Goal: Task Accomplishment & Management: Complete application form

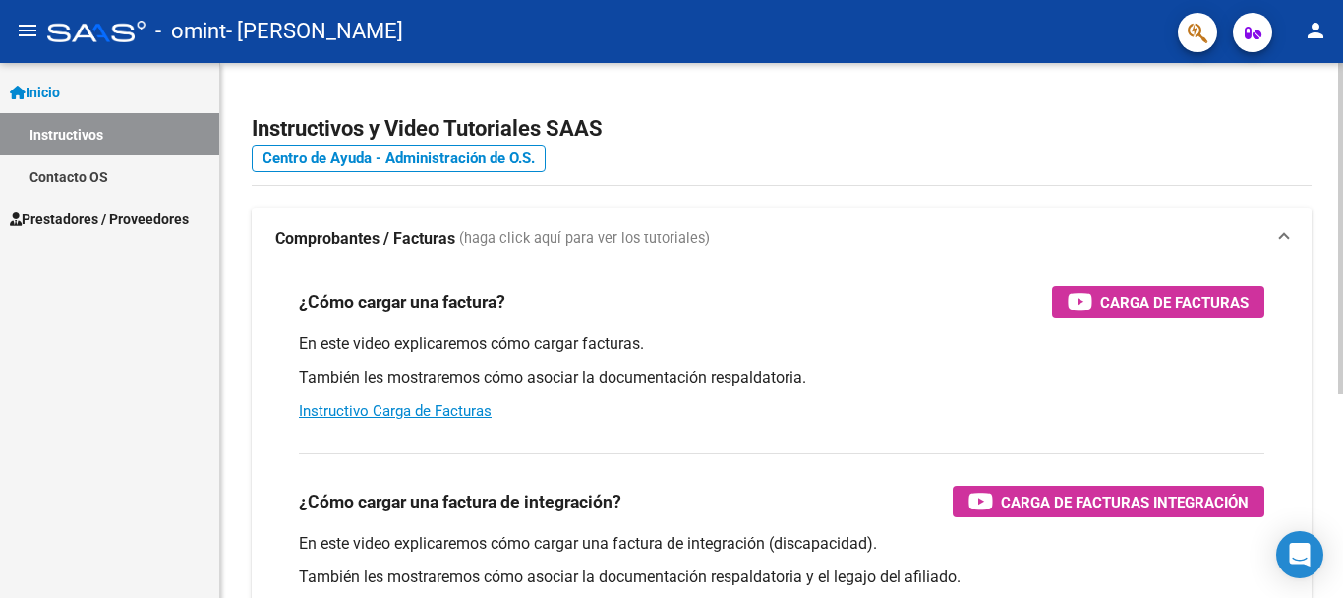
drag, startPoint x: 0, startPoint y: 0, endPoint x: 669, endPoint y: 548, distance: 864.2
click at [669, 548] on p "En este video explicaremos cómo cargar una factura de integración (discapacidad…" at bounding box center [781, 544] width 965 height 22
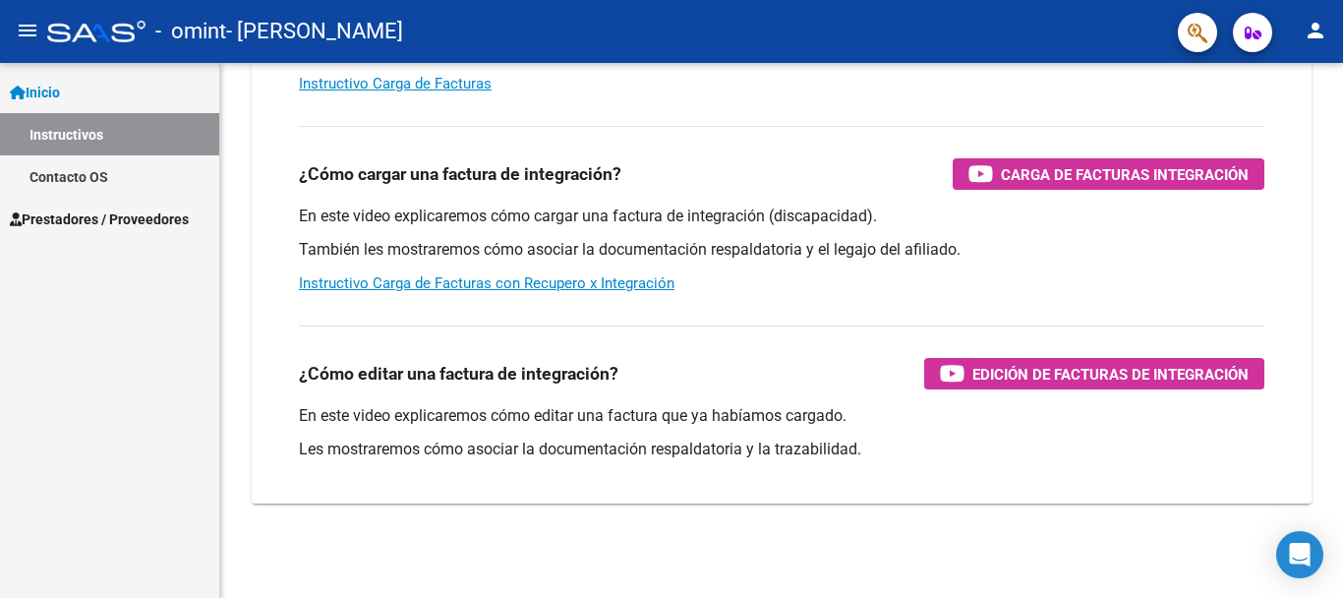
click at [111, 212] on span "Prestadores / Proveedores" at bounding box center [99, 219] width 179 height 22
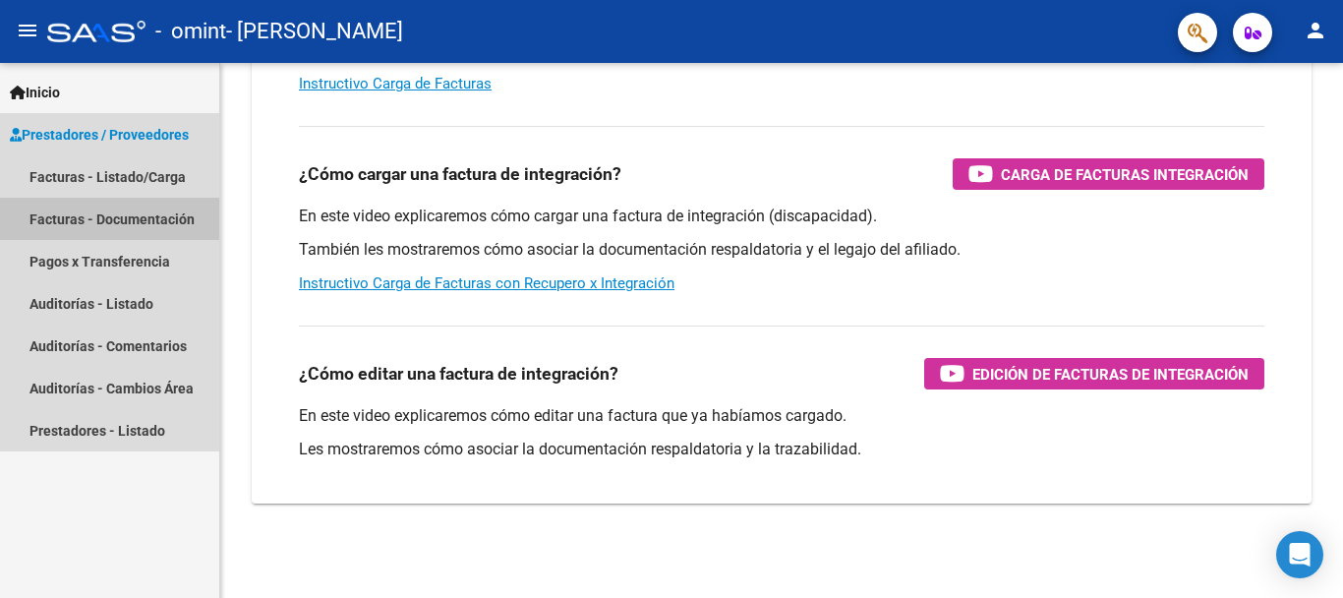
click at [141, 212] on link "Facturas - Documentación" at bounding box center [109, 219] width 219 height 42
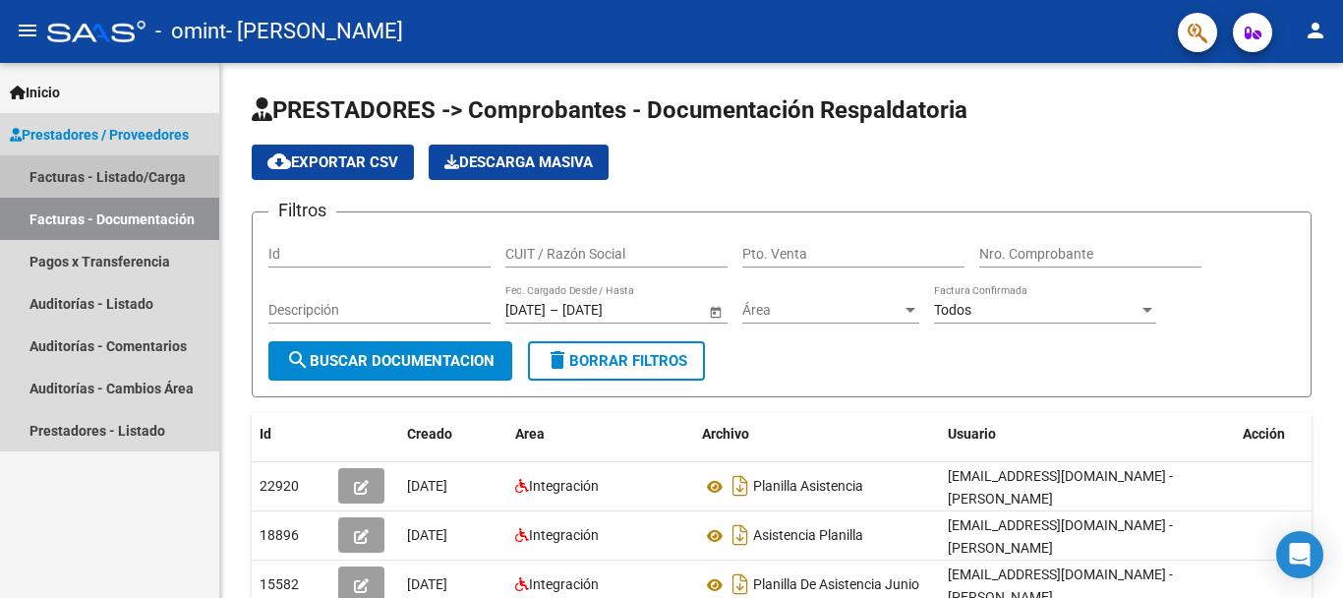
click at [144, 170] on link "Facturas - Listado/Carga" at bounding box center [109, 176] width 219 height 42
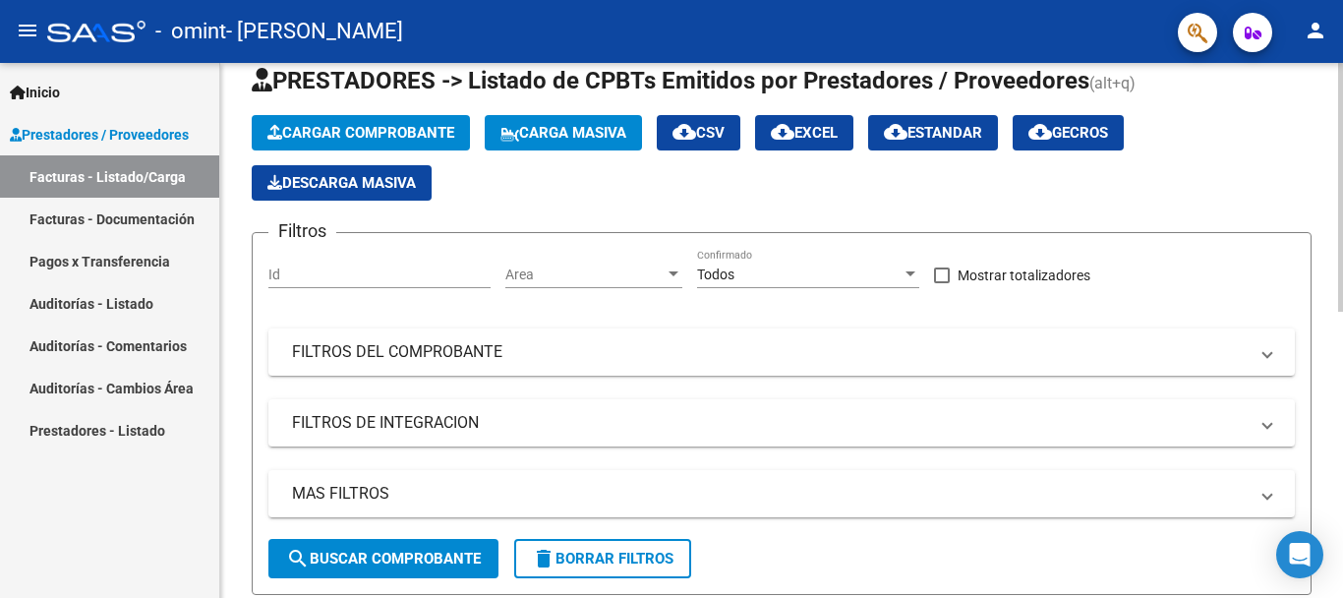
scroll to position [52, 0]
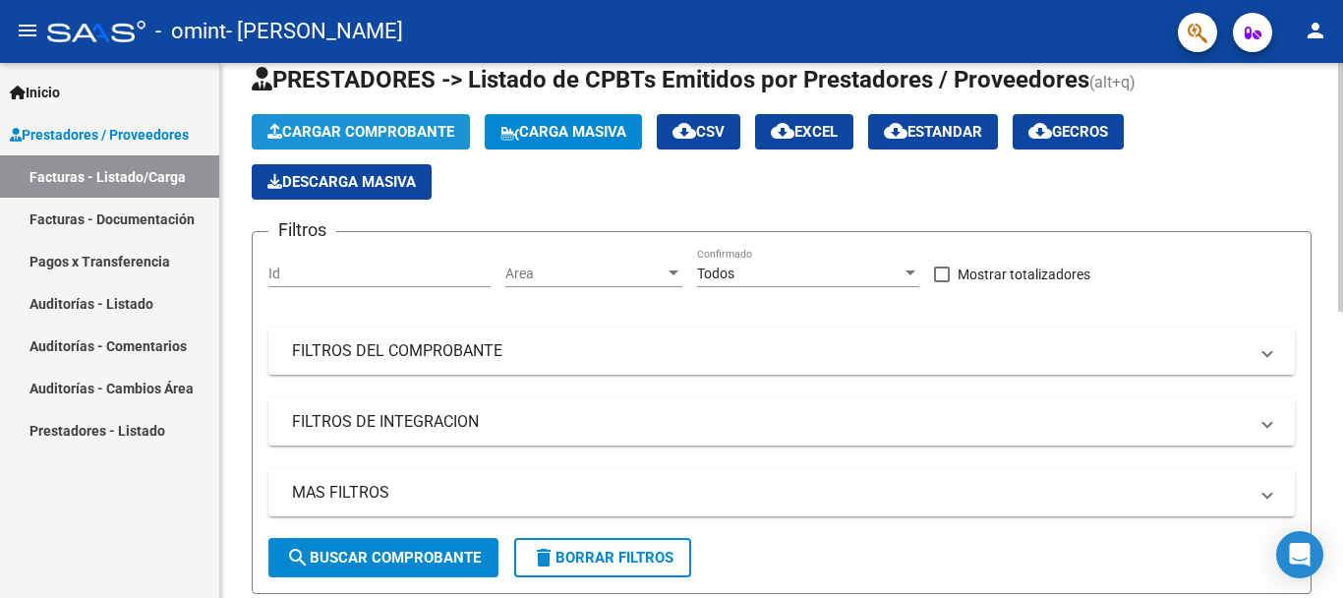
click at [400, 134] on span "Cargar Comprobante" at bounding box center [360, 132] width 187 height 18
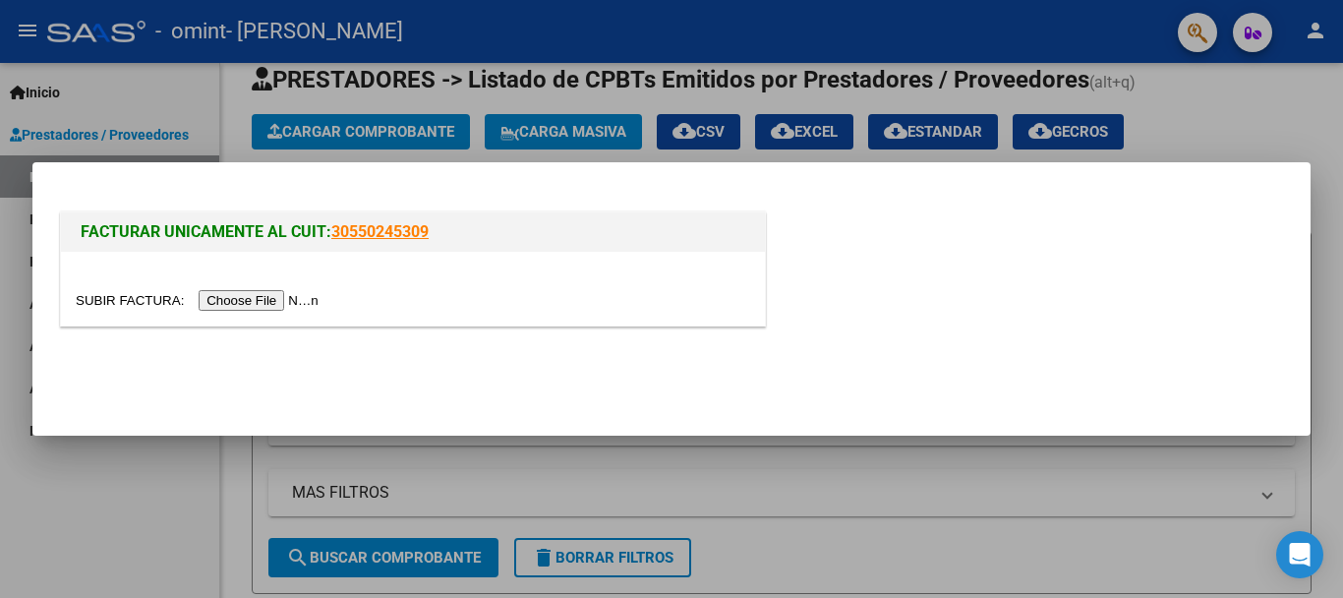
click at [271, 296] on input "file" at bounding box center [200, 300] width 249 height 21
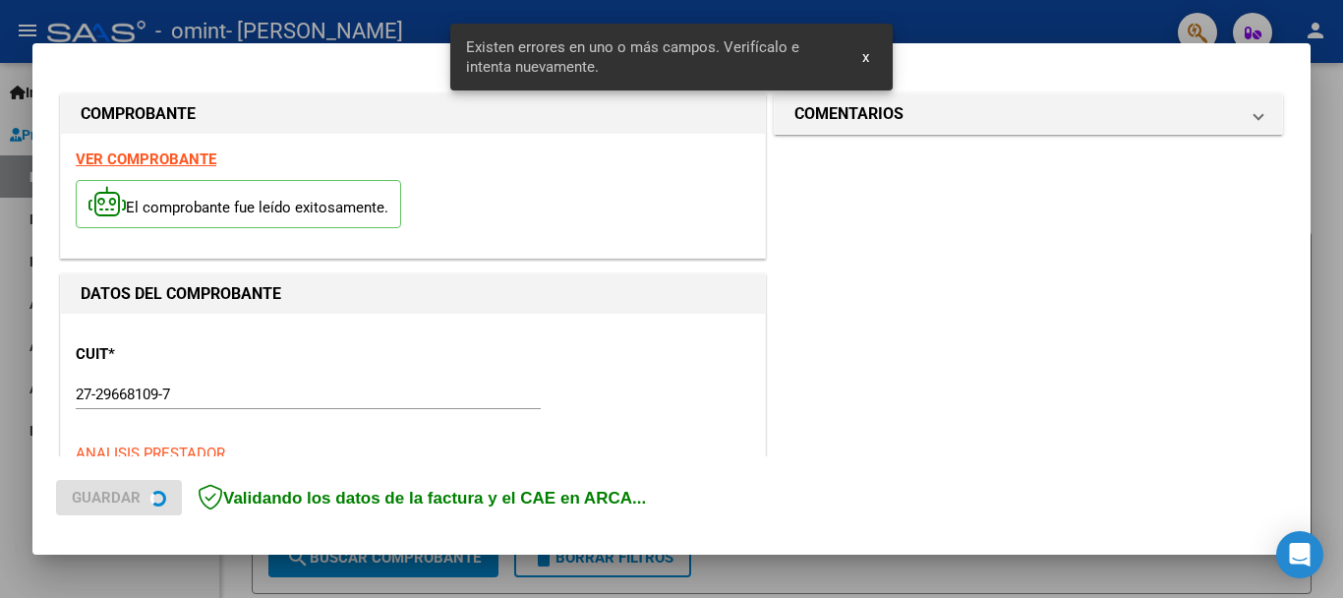
scroll to position [490, 0]
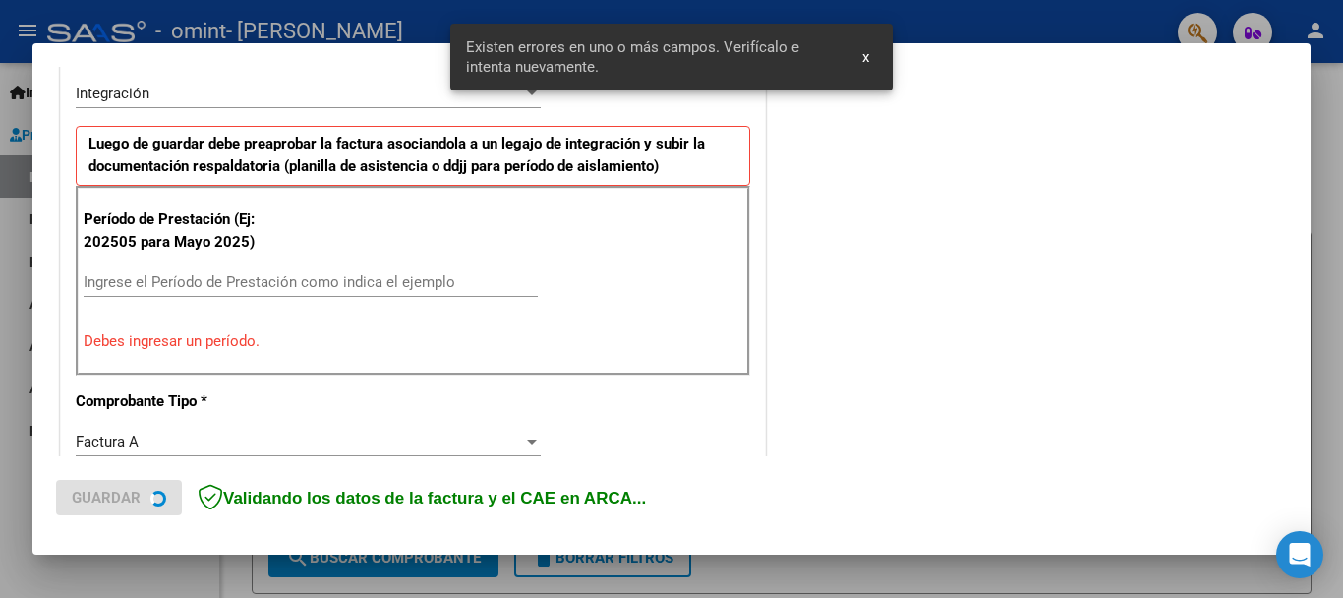
drag, startPoint x: 271, startPoint y: 296, endPoint x: 475, endPoint y: 368, distance: 215.8
click at [423, 218] on div "CUIT * 27-29668109-7 Ingresar CUIT ANALISIS PRESTADOR MORATO [PERSON_NAME] Area…" at bounding box center [413, 589] width 704 height 1531
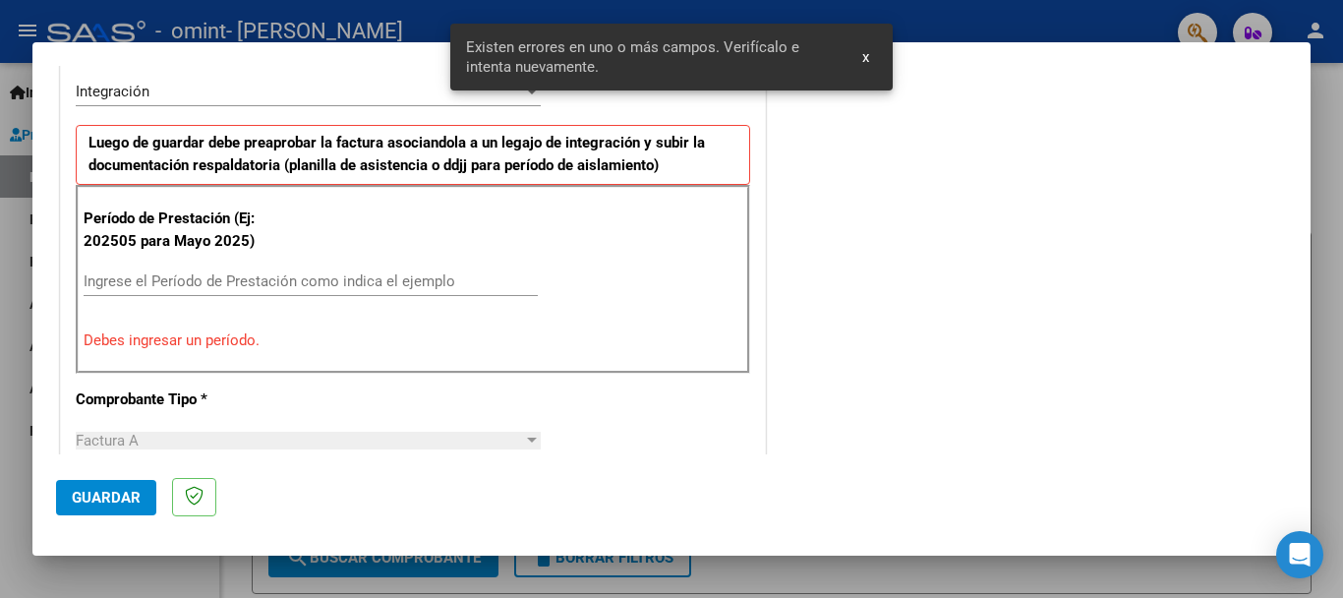
click at [447, 329] on p "Debes ingresar un período." at bounding box center [413, 340] width 659 height 23
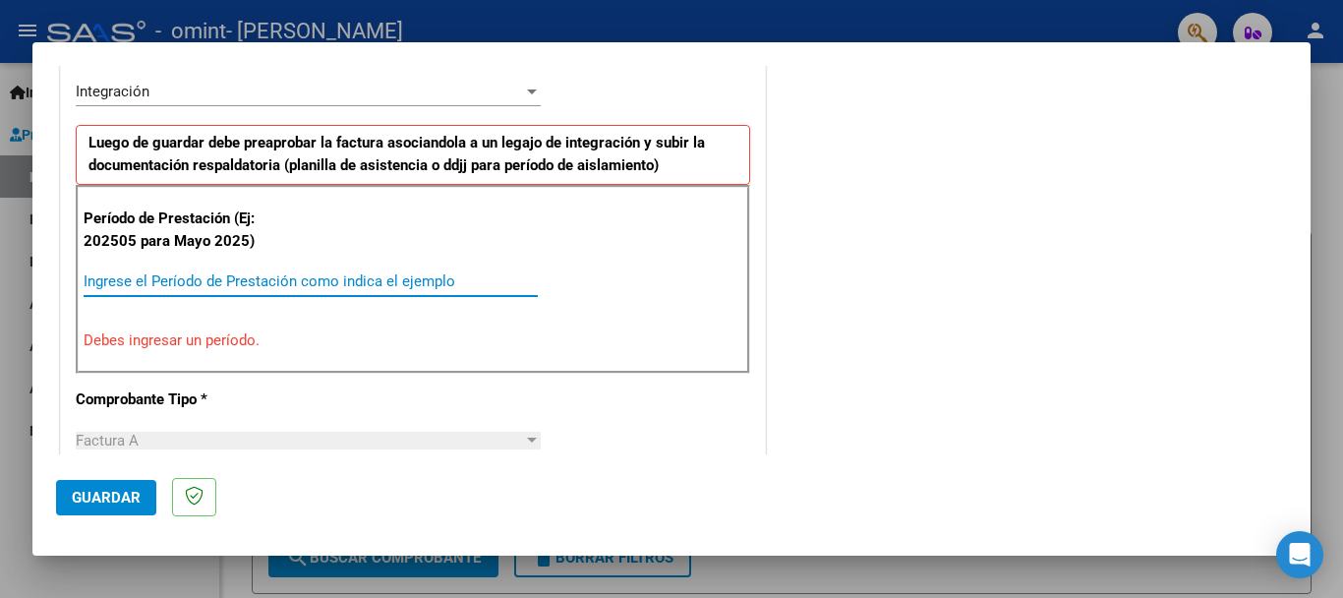
click at [372, 286] on input "Ingrese el Período de Prestación como indica el ejemplo" at bounding box center [311, 281] width 454 height 18
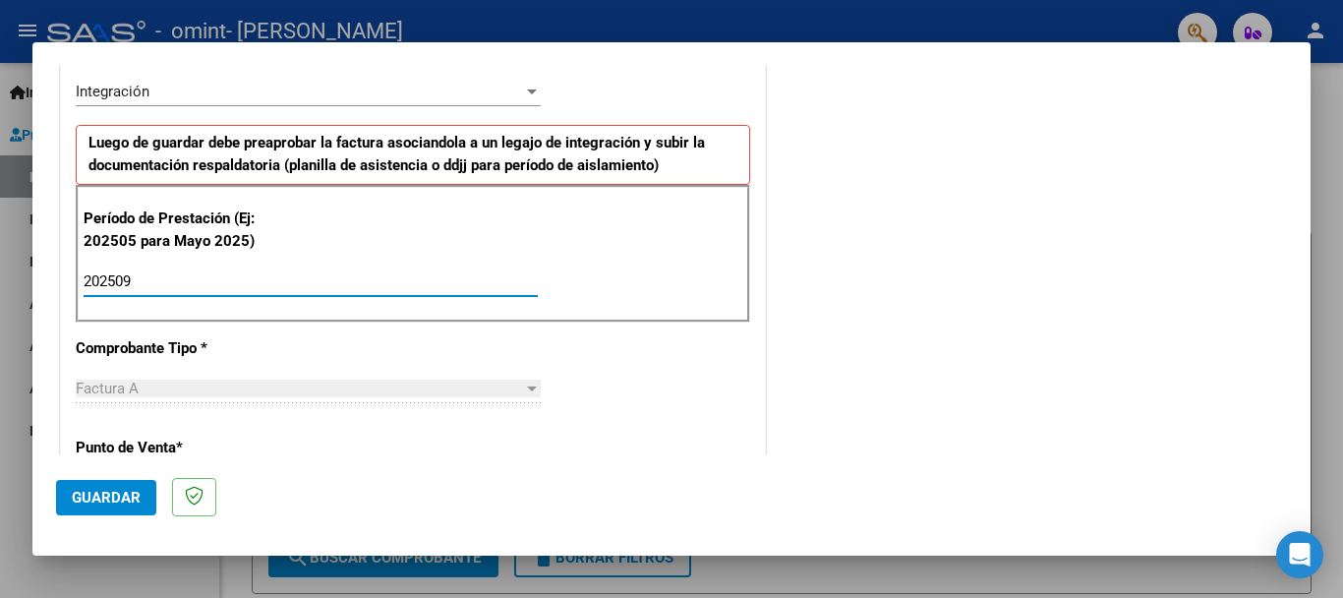
type input "202509"
click at [354, 447] on div "CUIT * 27-29668109-7 Ingresar CUIT ANALISIS PRESTADOR MORATO [PERSON_NAME] Area…" at bounding box center [413, 563] width 704 height 1480
click at [143, 507] on button "Guardar" at bounding box center [106, 497] width 100 height 35
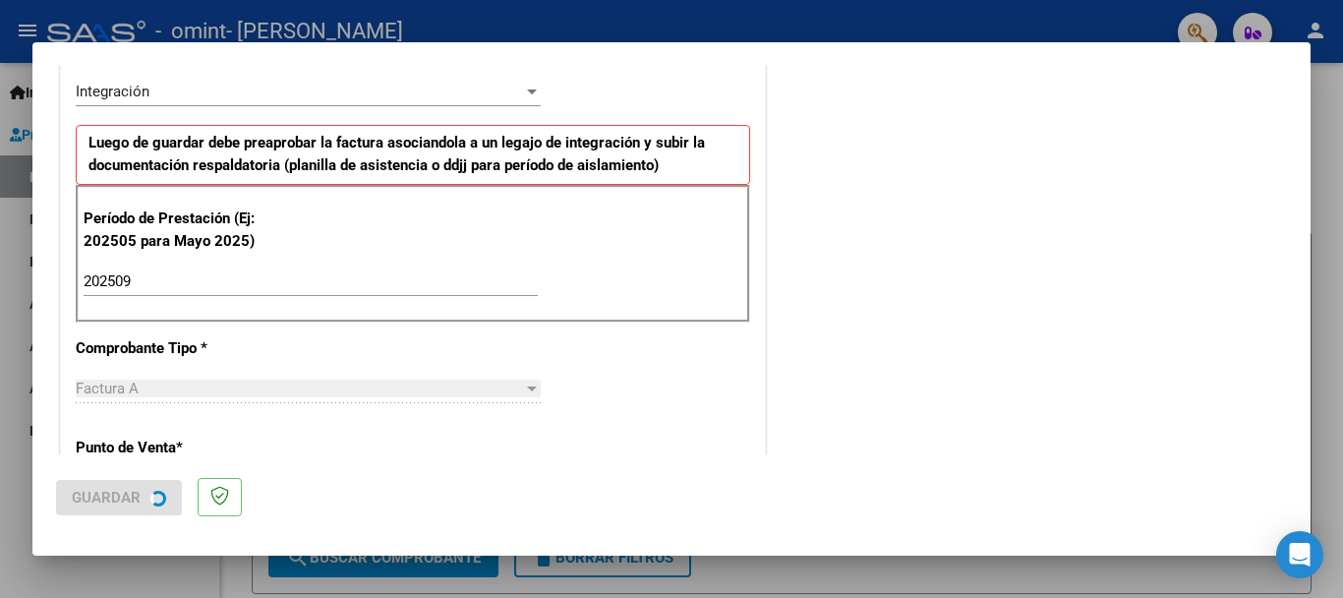
scroll to position [0, 0]
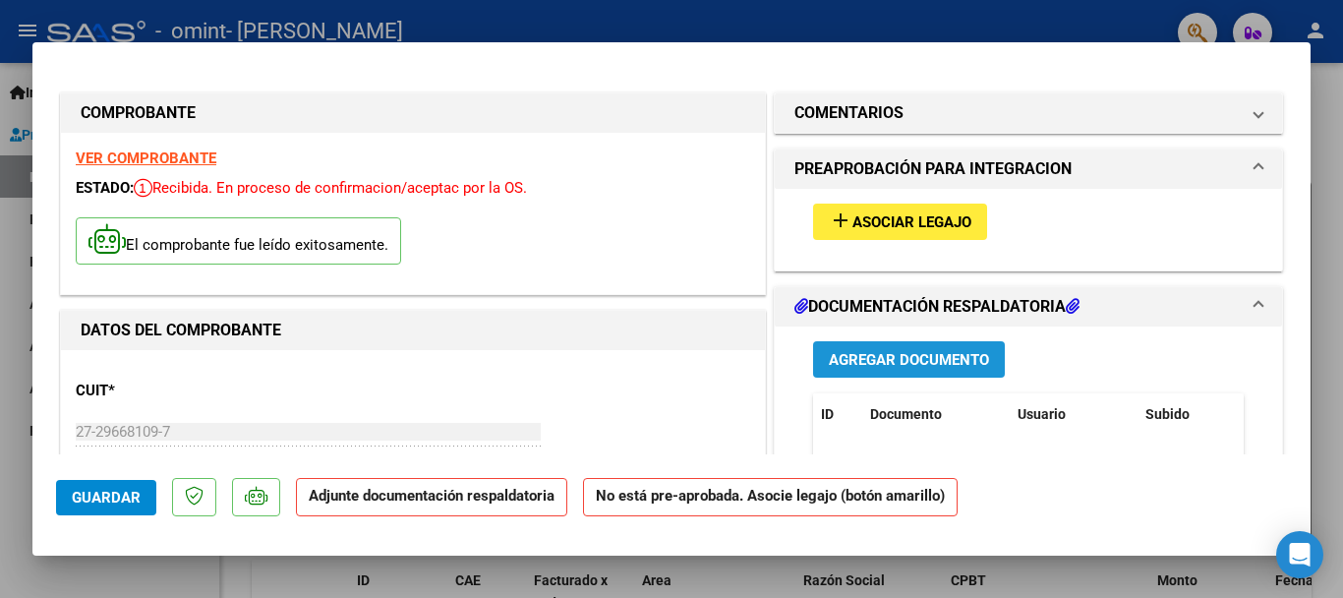
click at [928, 370] on button "Agregar Documento" at bounding box center [909, 359] width 192 height 36
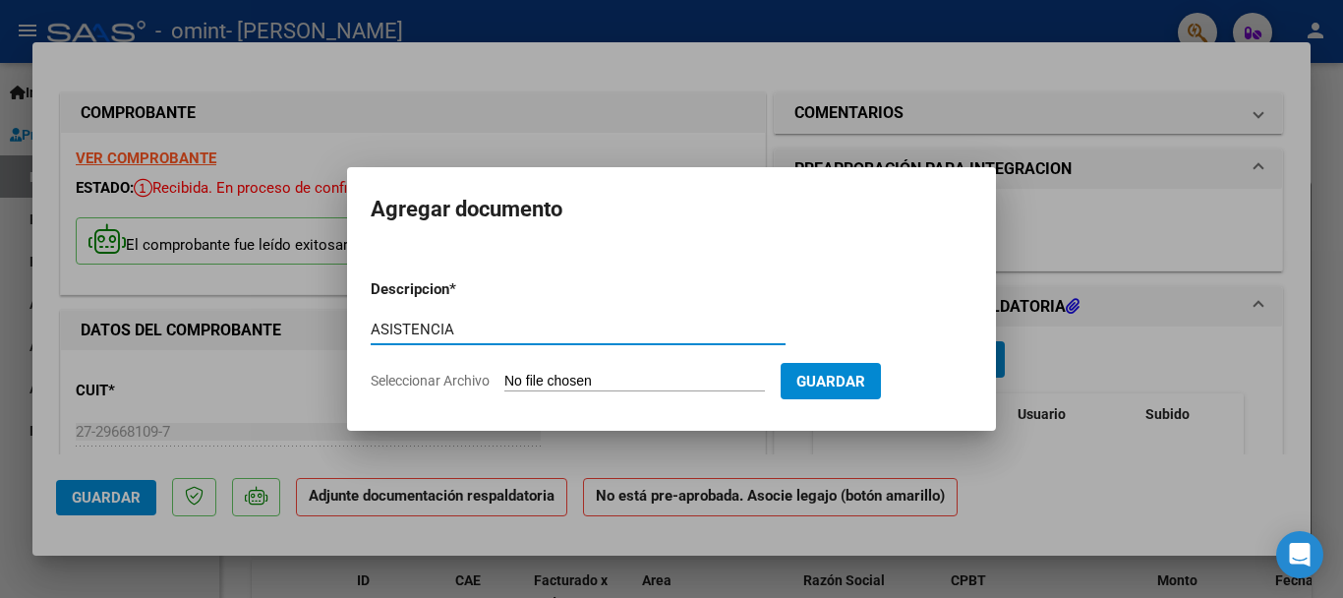
type input "ASISTENCIA"
click at [638, 376] on input "Seleccionar Archivo" at bounding box center [634, 382] width 261 height 19
type input "C:\fakepath\OMINT PLANI ASISTENCIA SEPT.pdf"
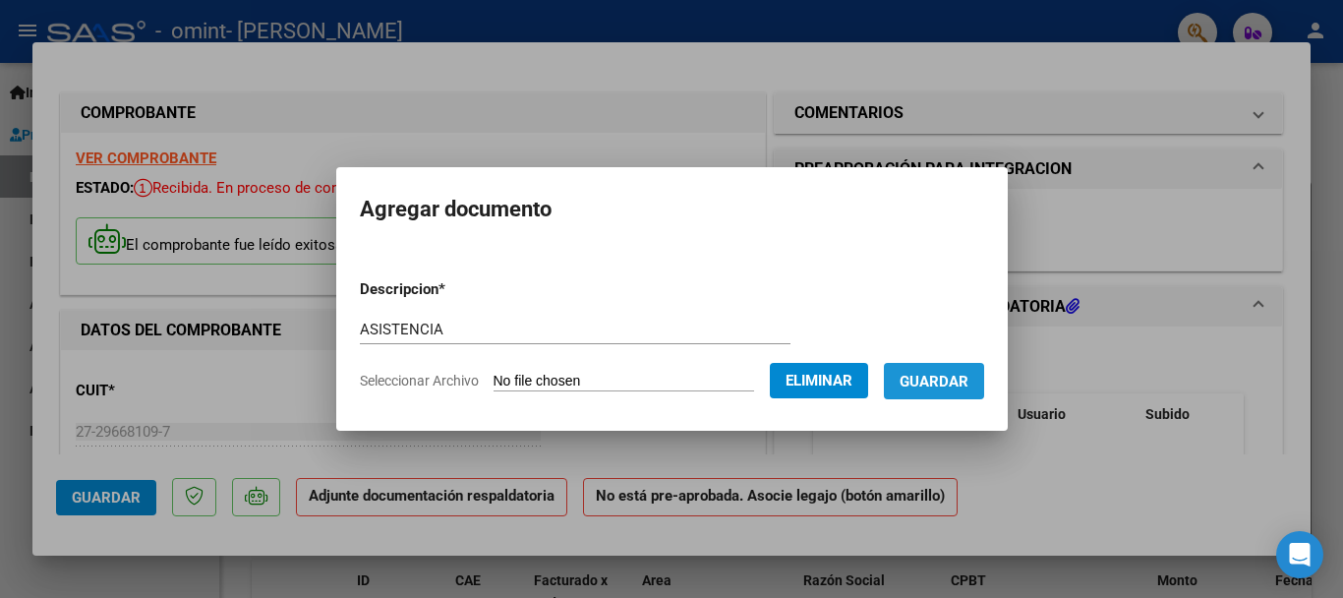
click at [954, 377] on span "Guardar" at bounding box center [934, 382] width 69 height 18
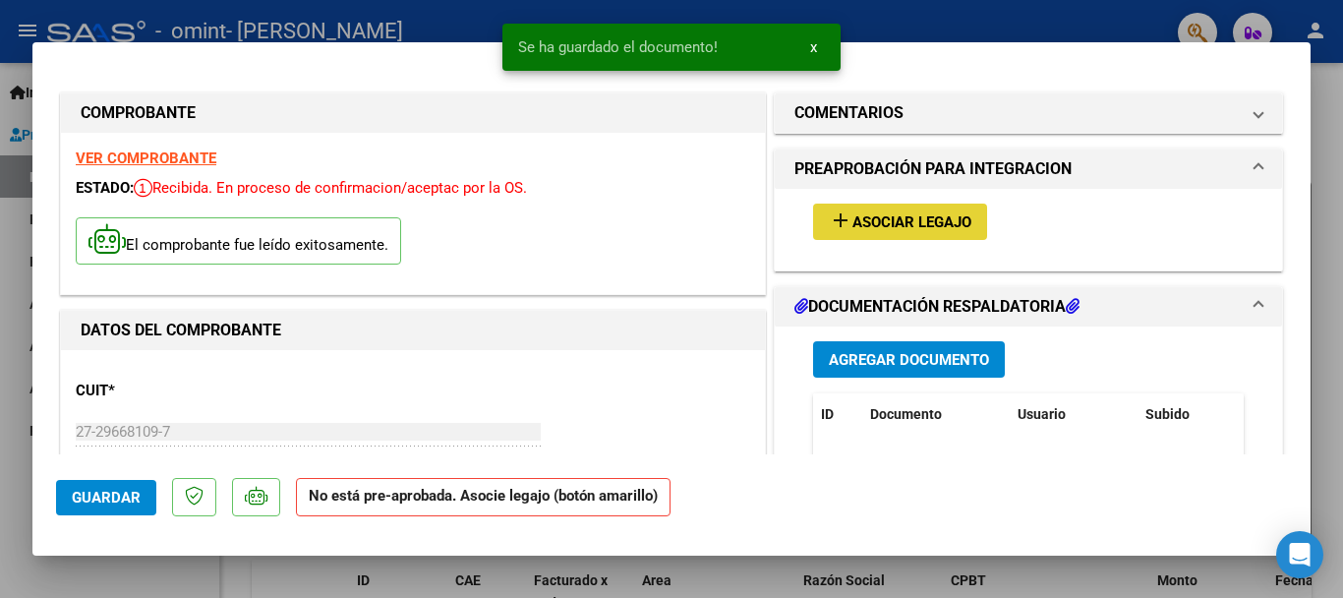
click at [887, 219] on span "Asociar Legajo" at bounding box center [911, 222] width 119 height 18
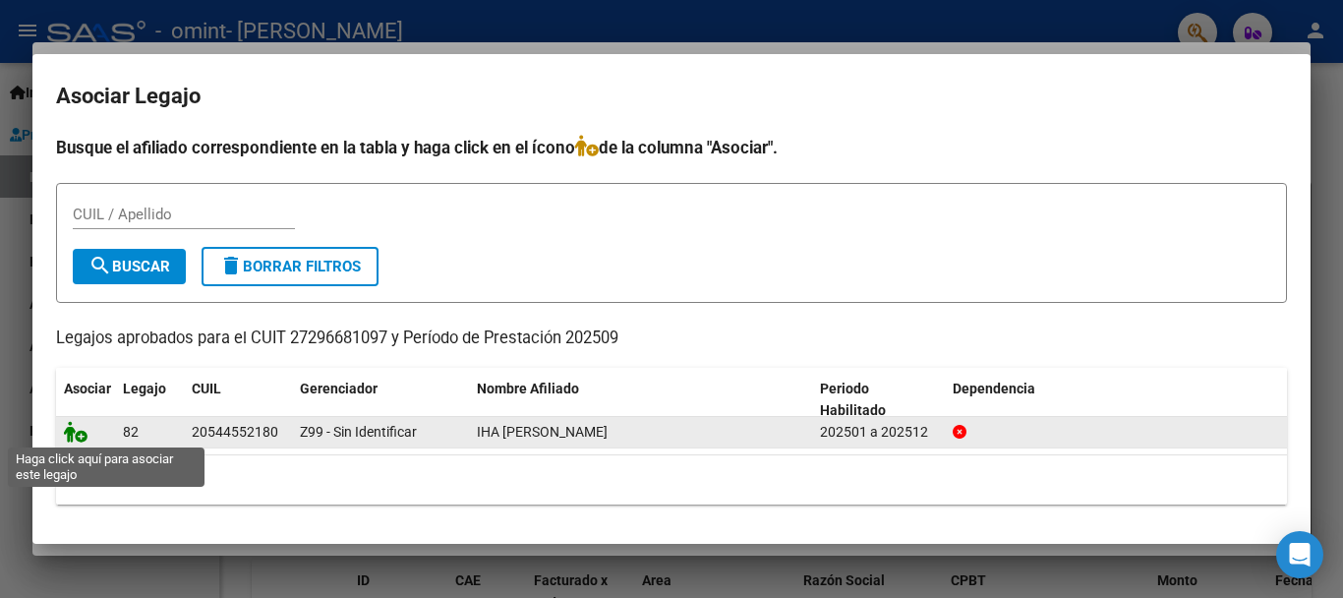
click at [77, 432] on icon at bounding box center [76, 432] width 24 height 22
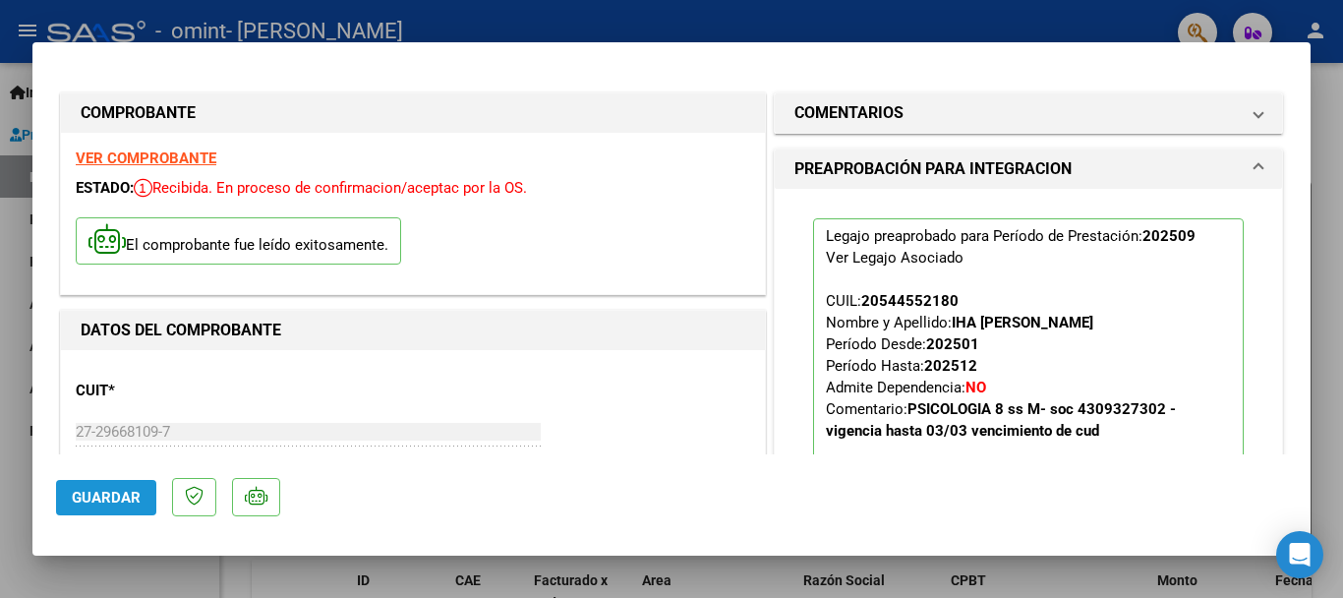
click at [141, 497] on button "Guardar" at bounding box center [106, 497] width 100 height 35
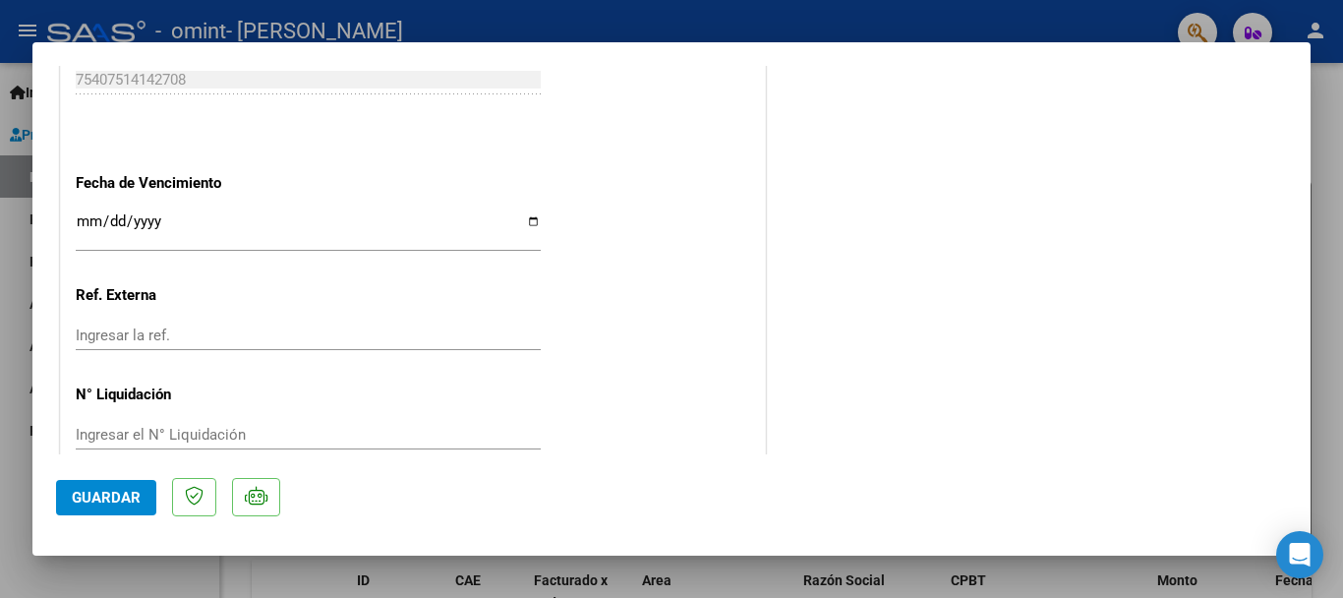
scroll to position [1372, 0]
